Goal: Transaction & Acquisition: Purchase product/service

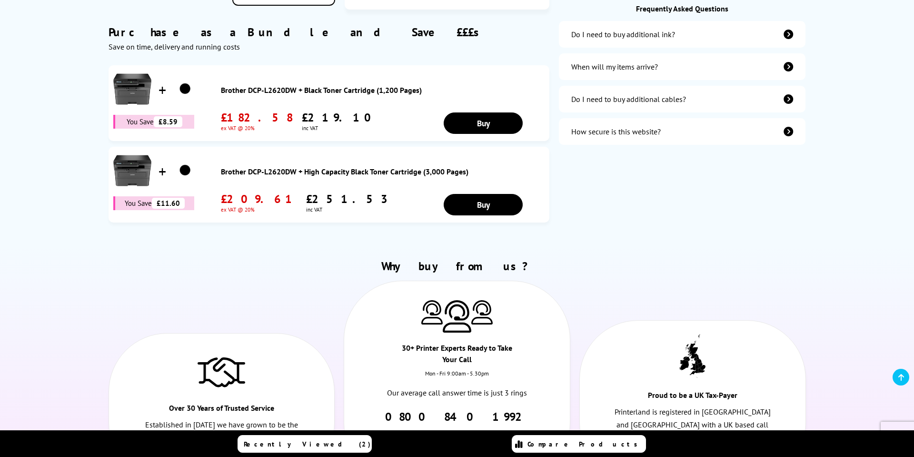
scroll to position [20, 0]
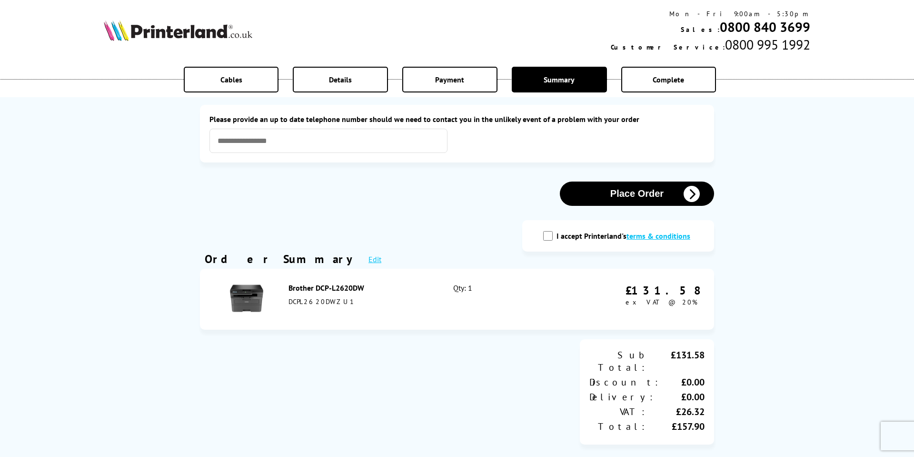
click at [552, 239] on input "I accept Printerland's terms & conditions" at bounding box center [548, 236] width 10 height 10
checkbox input "true"
click at [624, 195] on button "Place Order" at bounding box center [637, 193] width 154 height 24
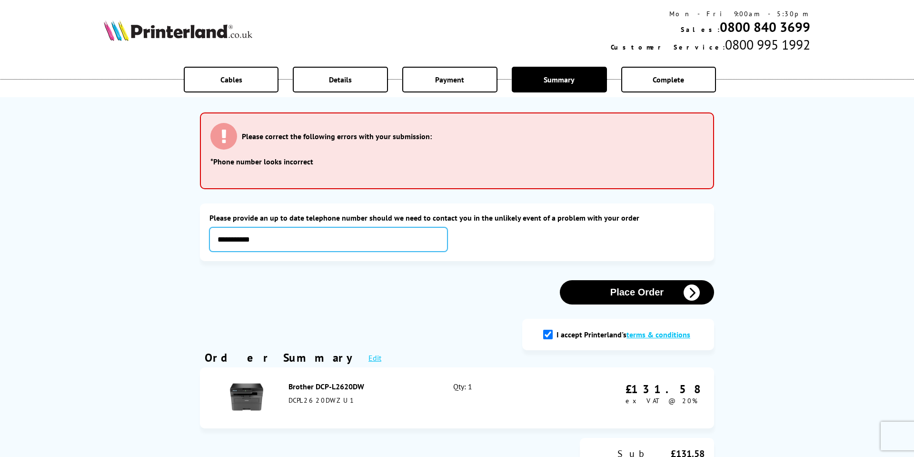
type input "**********"
click at [630, 292] on button "Place Order" at bounding box center [637, 292] width 154 height 24
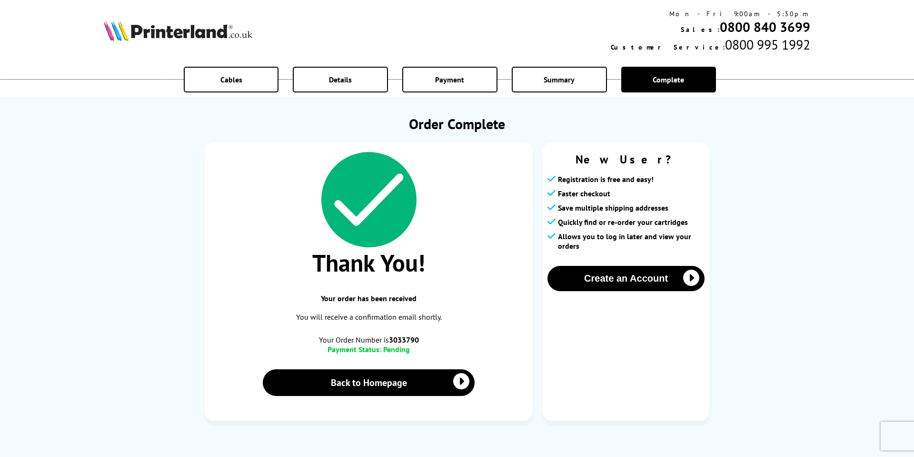
drag, startPoint x: 90, startPoint y: 216, endPoint x: 119, endPoint y: 196, distance: 35.4
click at [90, 216] on div "Cables Details Payment Summary Complete Order Complete Thank You! Your order ha…" at bounding box center [457, 219] width 914 height 439
